Goal: Task Accomplishment & Management: Use online tool/utility

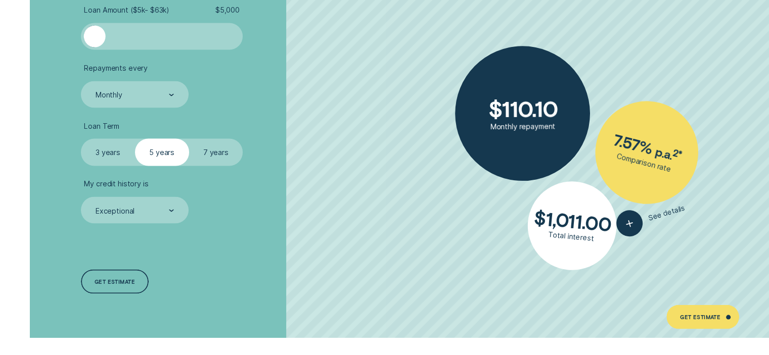
scroll to position [1903, 0]
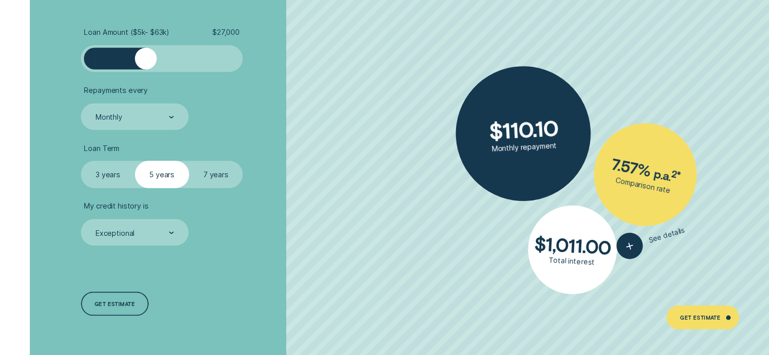
click at [146, 57] on div at bounding box center [162, 59] width 135 height 22
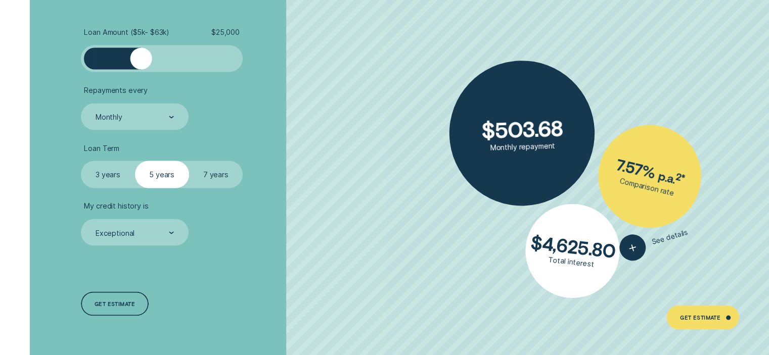
click at [142, 57] on div at bounding box center [141, 59] width 22 height 22
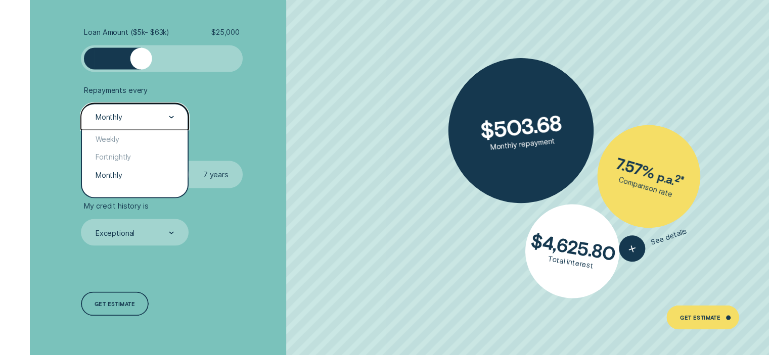
click at [142, 120] on div "Monthly" at bounding box center [134, 117] width 79 height 10
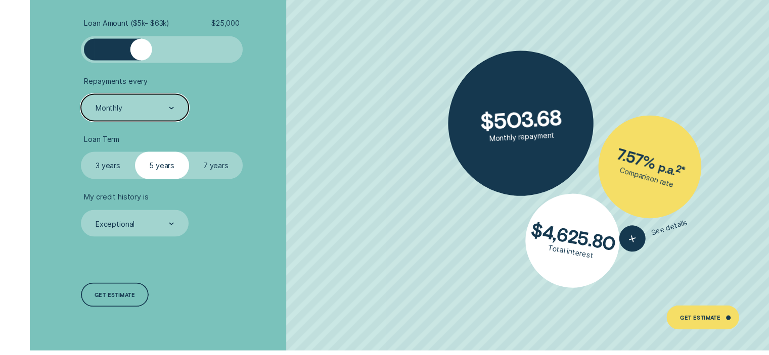
scroll to position [1928, 0]
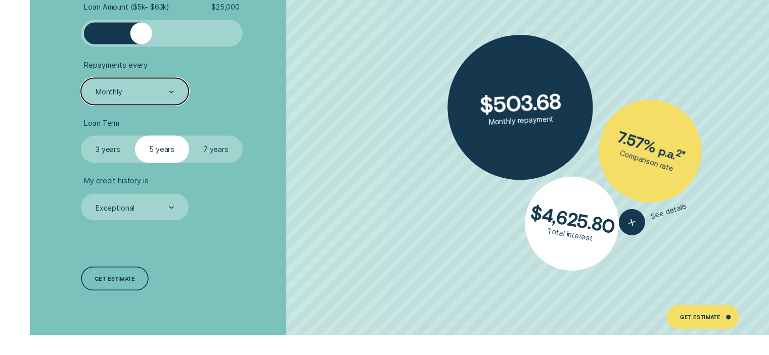
click at [112, 147] on label "3 years" at bounding box center [108, 149] width 54 height 27
click at [81, 136] on input "3 years" at bounding box center [81, 136] width 0 height 0
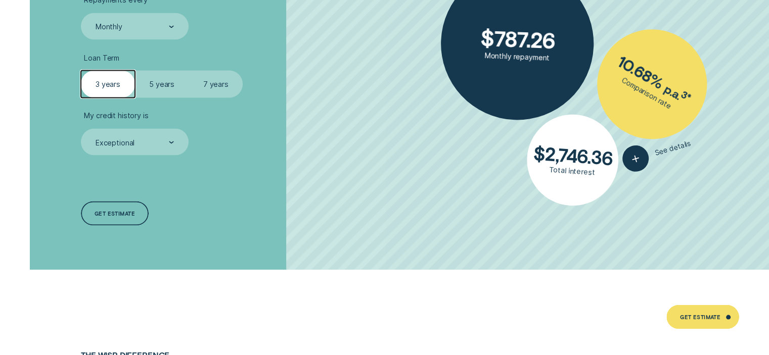
scroll to position [2020, 0]
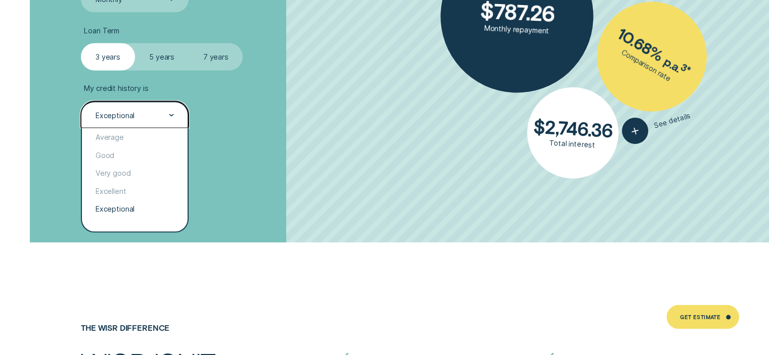
click at [161, 108] on div "Exceptional" at bounding box center [134, 115] width 107 height 27
click at [133, 187] on div "Excellent" at bounding box center [134, 192] width 105 height 18
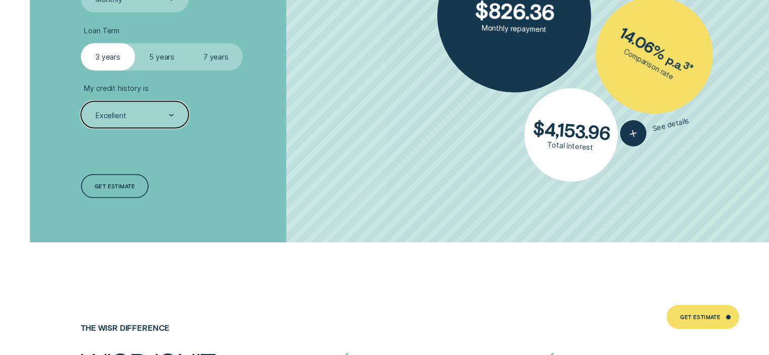
click at [164, 113] on div "Excellent" at bounding box center [134, 116] width 79 height 10
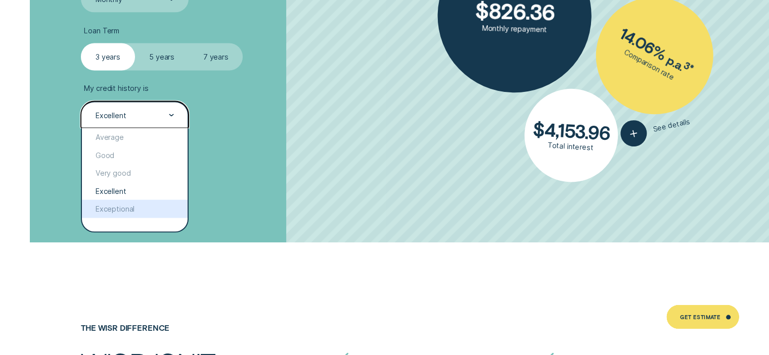
click at [127, 204] on div "Exceptional" at bounding box center [134, 209] width 105 height 18
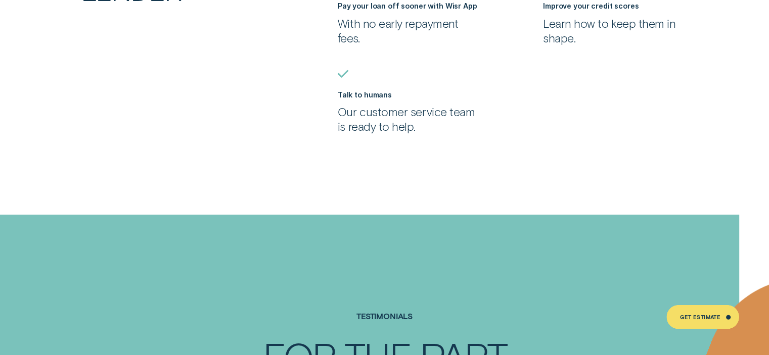
scroll to position [2481, 0]
